Goal: Task Accomplishment & Management: Complete application form

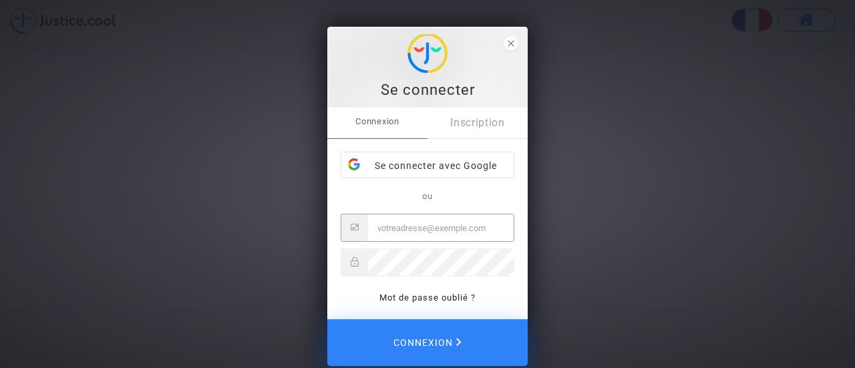
click at [446, 233] on input "Email" at bounding box center [441, 227] width 146 height 27
type input "[EMAIL_ADDRESS][DOMAIN_NAME]"
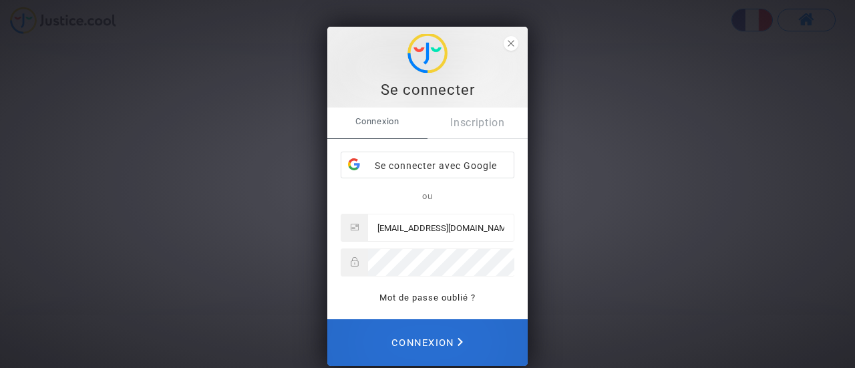
click at [448, 333] on span "Connexion" at bounding box center [426, 342] width 71 height 29
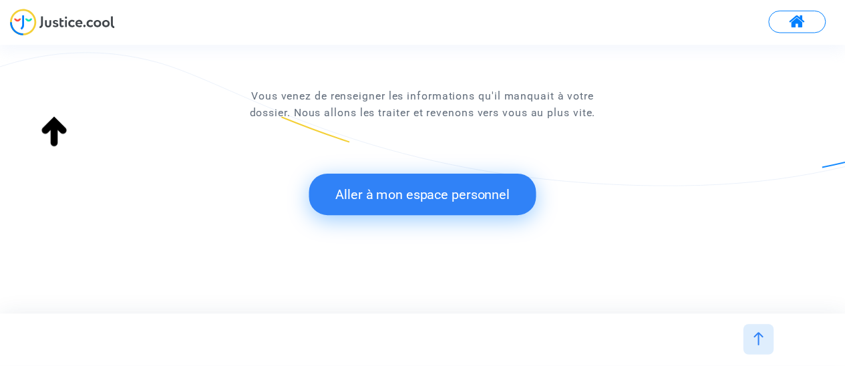
scroll to position [158, 0]
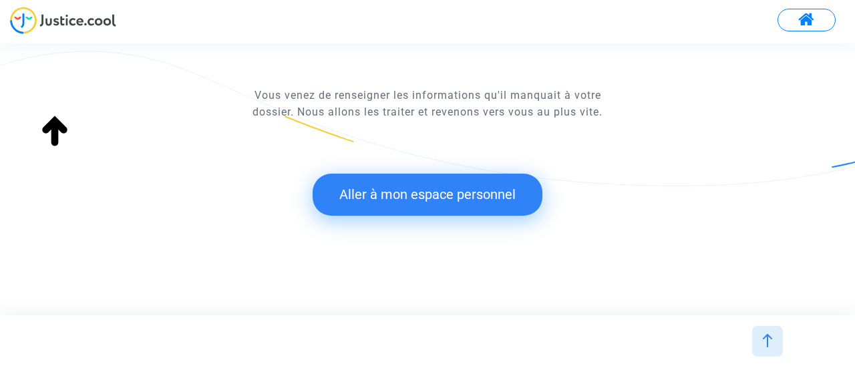
click at [479, 193] on button "Aller à mon espace personnel" at bounding box center [428, 194] width 230 height 41
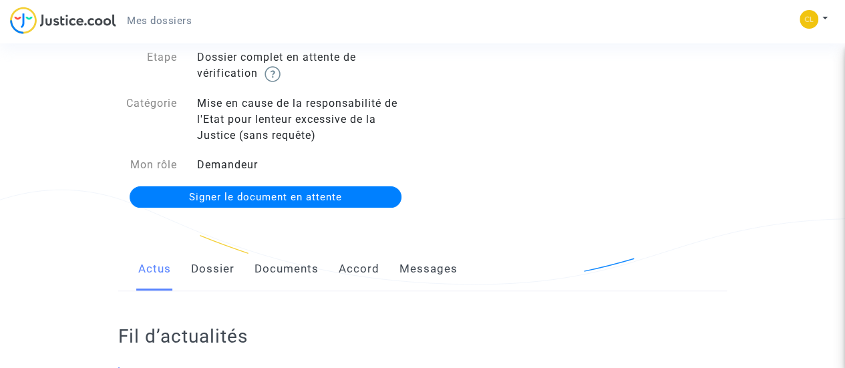
scroll to position [78, 0]
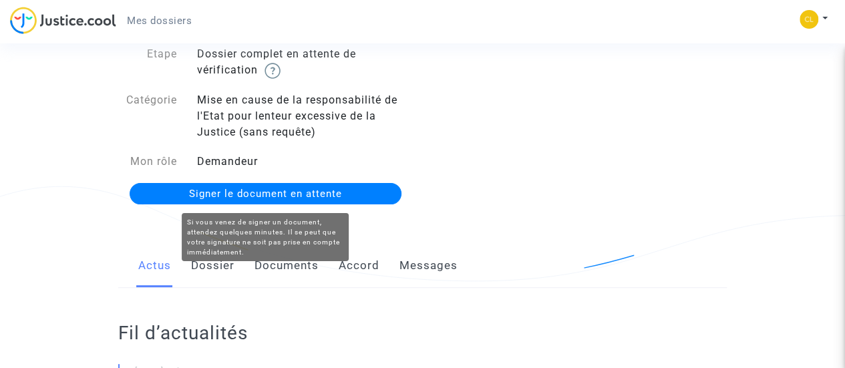
click at [328, 188] on span "Signer le document en attente" at bounding box center [265, 194] width 153 height 12
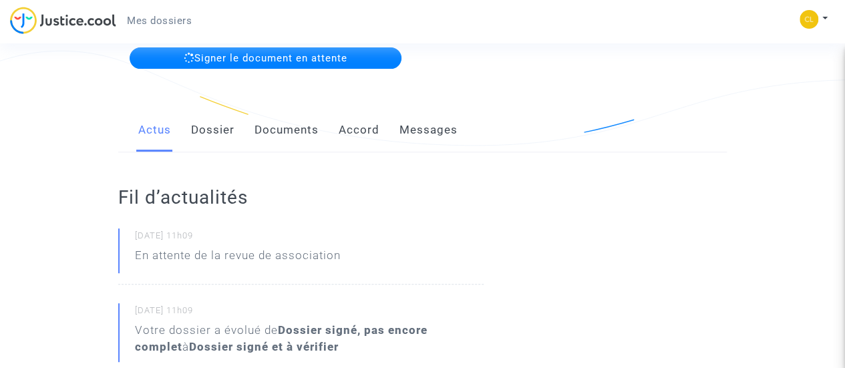
scroll to position [0, 0]
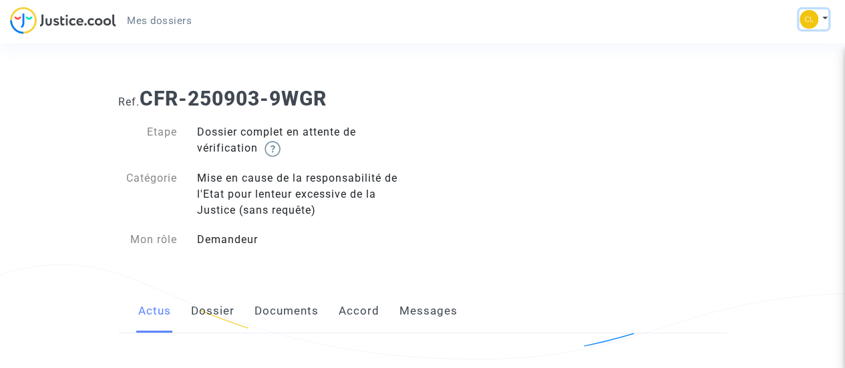
click at [824, 22] on button at bounding box center [813, 19] width 29 height 20
click at [767, 94] on link "Déconnexion" at bounding box center [775, 89] width 106 height 21
